Goal: Task Accomplishment & Management: Use online tool/utility

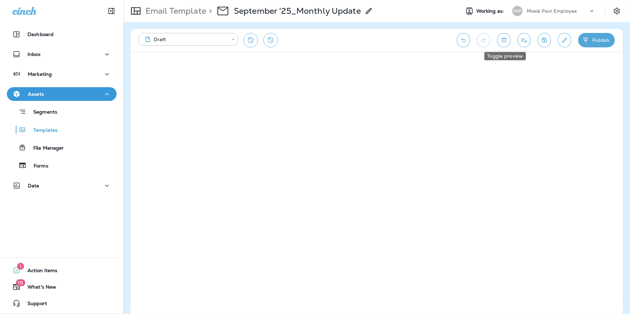
click at [501, 40] on icon "Toggle preview" at bounding box center [503, 40] width 7 height 7
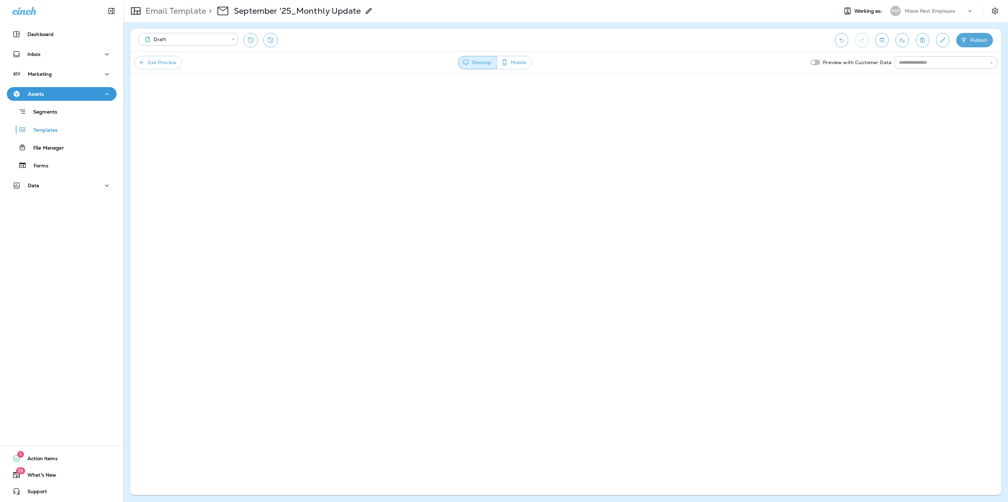
click at [154, 63] on button "Exit Preview" at bounding box center [158, 62] width 48 height 13
click at [629, 38] on icon "Send test email" at bounding box center [902, 40] width 5 height 4
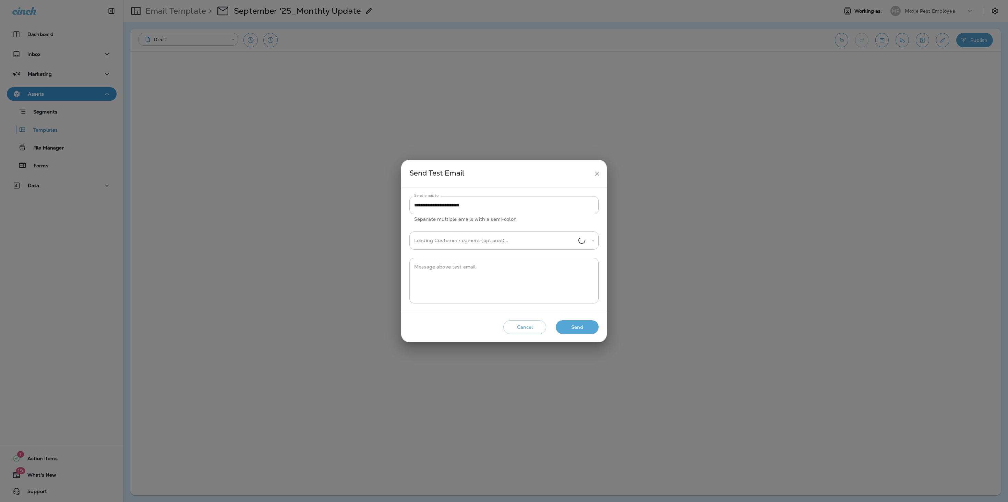
click at [580, 313] on button "Send" at bounding box center [577, 327] width 43 height 14
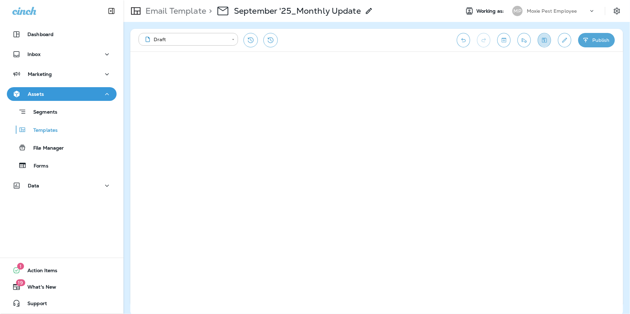
click at [543, 40] on icon "Save" at bounding box center [544, 40] width 7 height 7
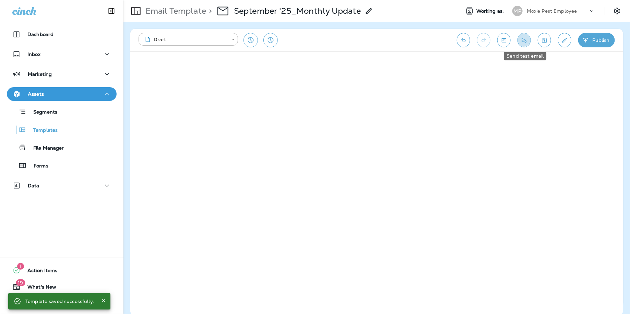
click at [526, 44] on button "Send test email" at bounding box center [523, 40] width 13 height 14
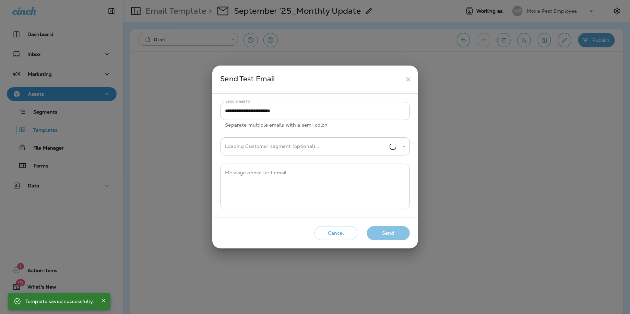
click at [387, 231] on button "Send" at bounding box center [388, 233] width 43 height 14
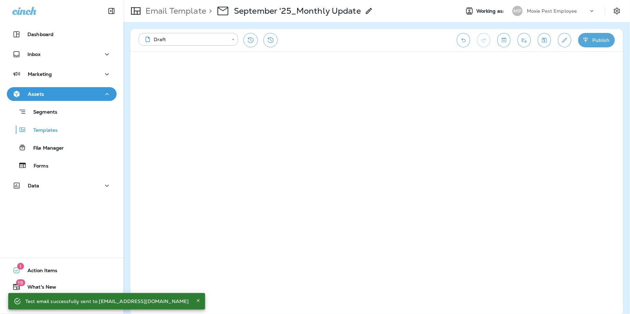
click at [545, 41] on icon "Save" at bounding box center [544, 40] width 7 height 7
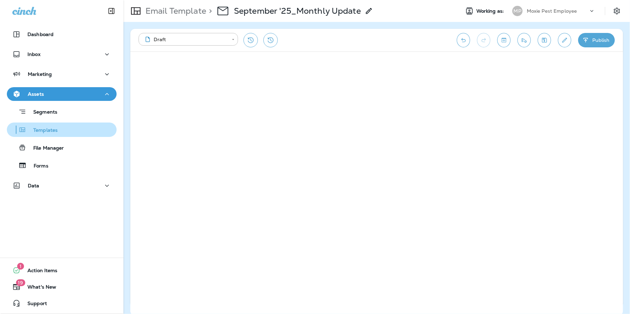
click at [40, 132] on p "Templates" at bounding box center [41, 130] width 31 height 7
